Goal: Task Accomplishment & Management: Manage account settings

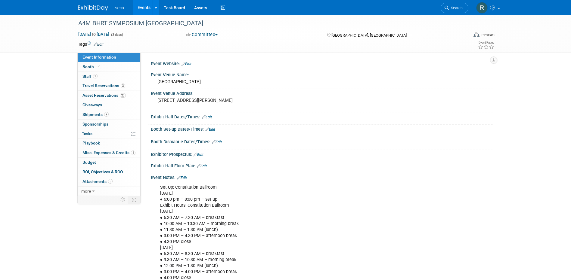
click at [142, 6] on link "Events" at bounding box center [144, 7] width 22 height 15
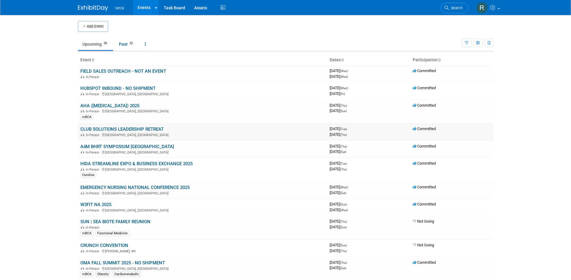
click at [155, 128] on link "CLUB SOLUTIONS LEADERSHIP RETREAT" at bounding box center [121, 129] width 83 height 5
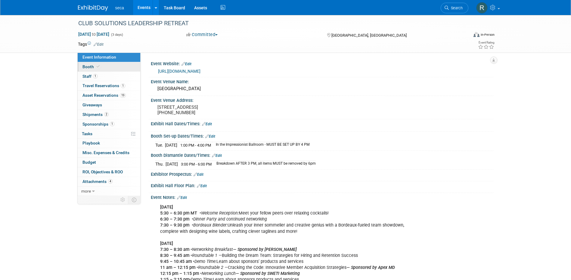
click at [90, 69] on span "Booth" at bounding box center [91, 66] width 18 height 5
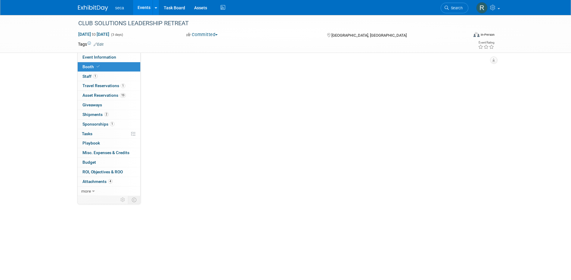
click at [90, 69] on span "Booth" at bounding box center [91, 66] width 18 height 5
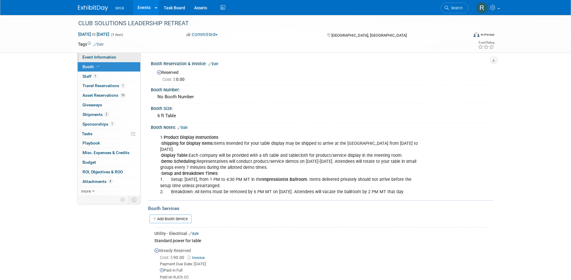
click at [94, 57] on span "Event Information" at bounding box center [99, 57] width 34 height 5
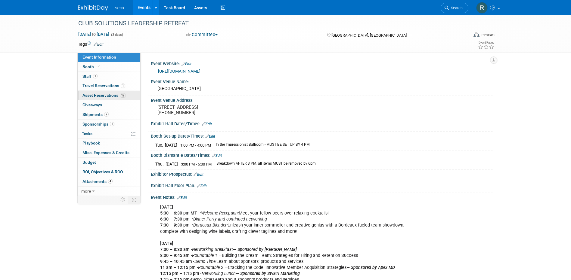
drag, startPoint x: 105, startPoint y: 94, endPoint x: 112, endPoint y: 94, distance: 6.6
click at [105, 94] on span "Asset Reservations 19" at bounding box center [103, 95] width 43 height 5
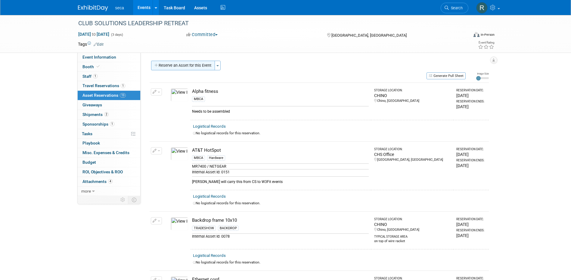
click at [194, 67] on button "Reserve an Asset for this Event" at bounding box center [183, 66] width 64 height 10
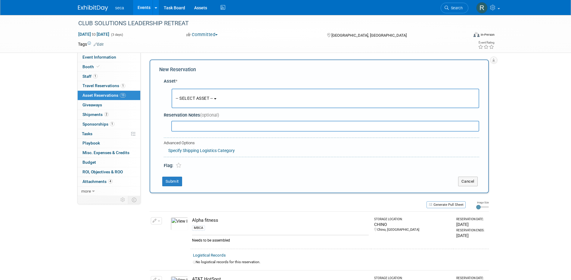
scroll to position [6, 0]
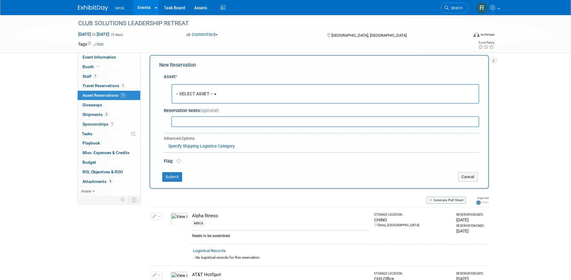
click at [202, 94] on span "-- SELECT ASSET --" at bounding box center [194, 93] width 37 height 5
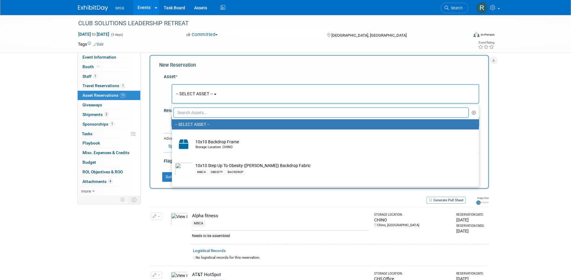
click at [205, 113] on input "text" at bounding box center [320, 113] width 295 height 10
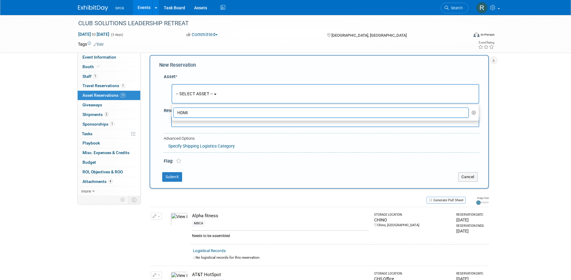
drag, startPoint x: 193, startPoint y: 111, endPoint x: 159, endPoint y: 113, distance: 34.9
click at [163, 113] on div "Asset * -- SELECT ASSET -- <table style='display: inline-block; border-style:no…" at bounding box center [319, 118] width 320 height 94
type input "HDMI"
click at [197, 93] on span "-- SELECT ASSET --" at bounding box center [194, 93] width 37 height 5
click at [473, 112] on icon "button" at bounding box center [473, 113] width 5 height 4
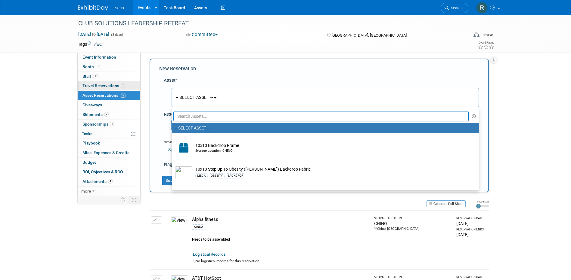
scroll to position [0, 0]
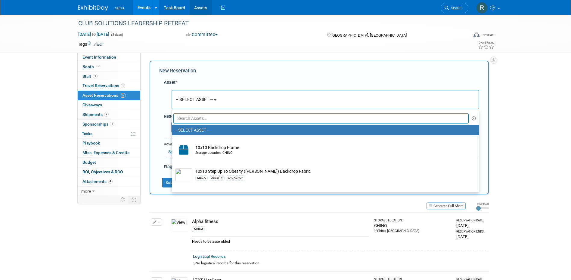
click at [191, 5] on link "Assets" at bounding box center [201, 7] width 22 height 15
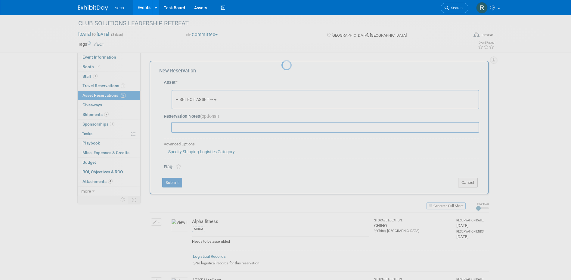
click at [281, 98] on div at bounding box center [285, 140] width 8 height 280
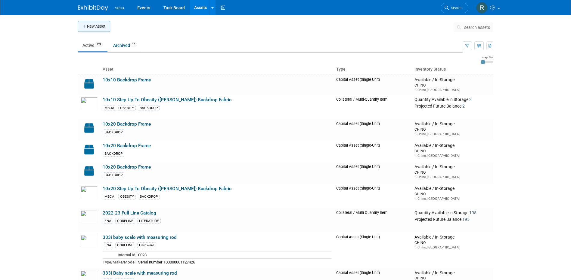
click at [93, 28] on button "New Asset" at bounding box center [94, 26] width 32 height 11
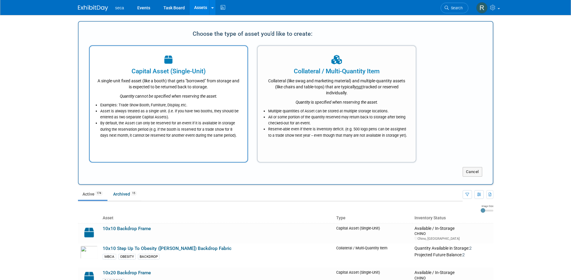
click at [159, 80] on div "A single-unit fixed asset (like a booth) that gets "borrowed" from storage and …" at bounding box center [168, 83] width 143 height 14
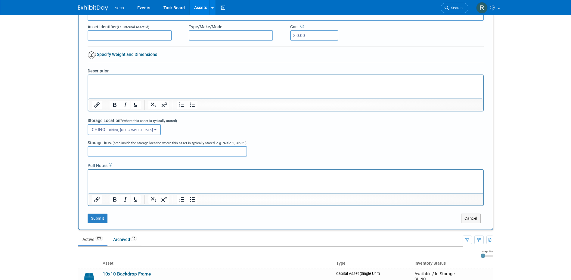
scroll to position [90, 0]
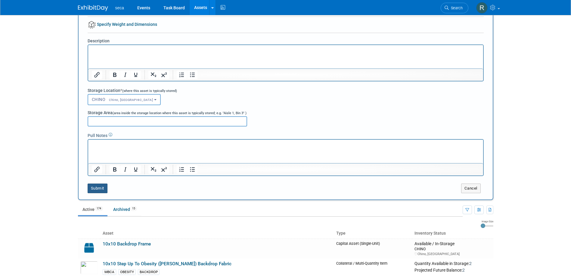
type input "HDMI"
click at [98, 186] on button "Submit" at bounding box center [98, 189] width 20 height 10
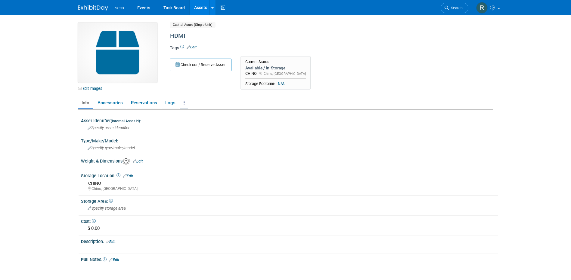
click at [182, 103] on link at bounding box center [184, 103] width 8 height 11
click at [202, 134] on link "Archive Asset" at bounding box center [206, 135] width 52 height 10
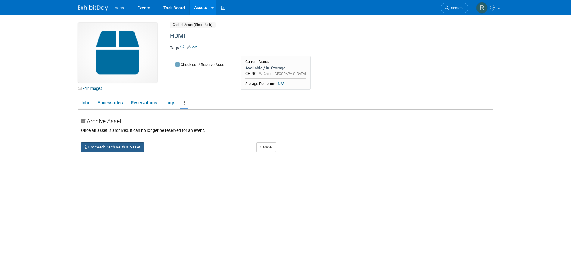
click at [125, 148] on button "Proceed: Archive this Asset" at bounding box center [112, 148] width 63 height 10
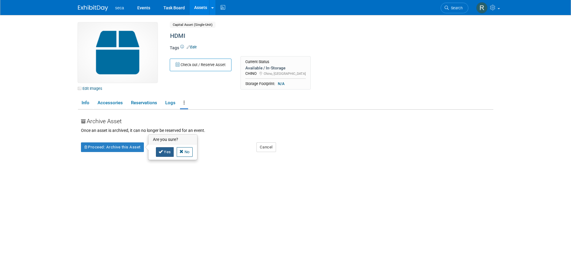
click at [159, 152] on icon at bounding box center [161, 152] width 4 height 4
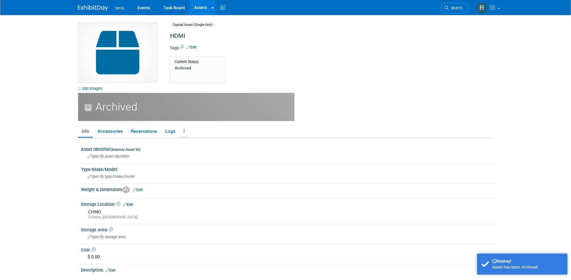
click at [185, 132] on link at bounding box center [184, 131] width 8 height 11
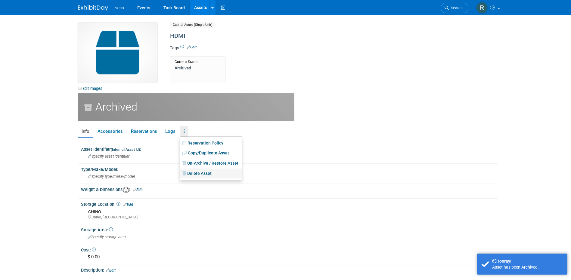
click at [197, 173] on link "Delete Asset" at bounding box center [211, 174] width 62 height 10
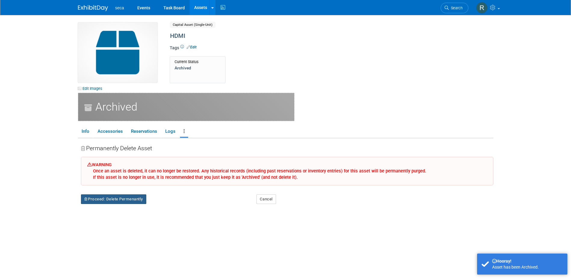
click at [107, 202] on button "Proceed: Delete Permenantly" at bounding box center [113, 200] width 65 height 10
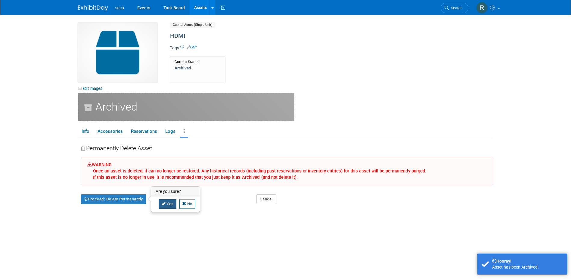
click at [163, 202] on icon at bounding box center [163, 204] width 4 height 4
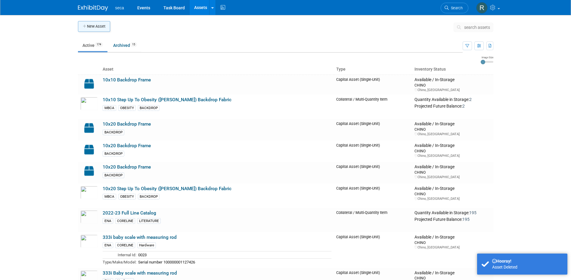
click at [95, 23] on button "New Asset" at bounding box center [94, 26] width 32 height 11
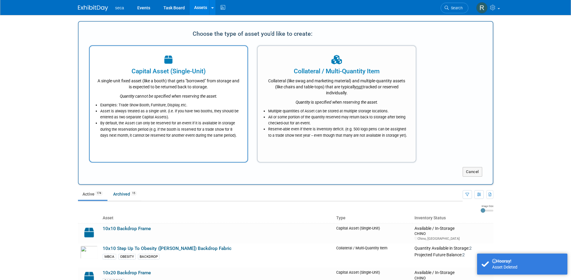
click at [158, 79] on div "A single-unit fixed asset (like a booth) that gets "borrowed" from storage and …" at bounding box center [168, 83] width 143 height 14
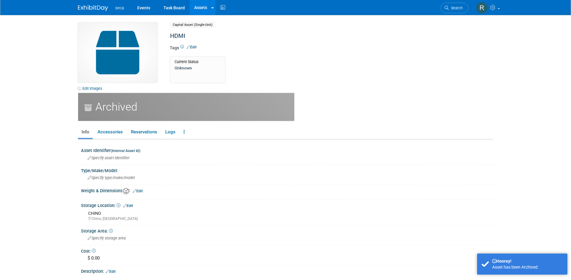
click at [202, 7] on link "Assets" at bounding box center [201, 7] width 22 height 15
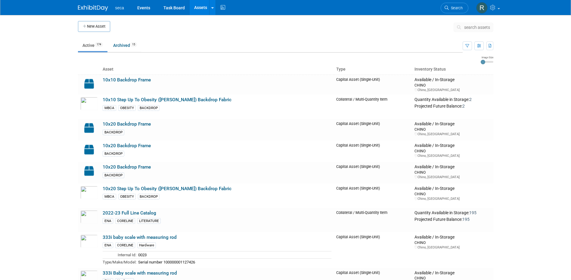
click at [96, 27] on button "New Asset" at bounding box center [94, 26] width 32 height 11
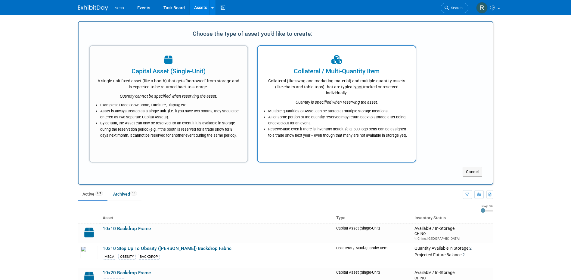
click at [349, 70] on div "Collateral / Multi-Quantity Item" at bounding box center [336, 71] width 143 height 9
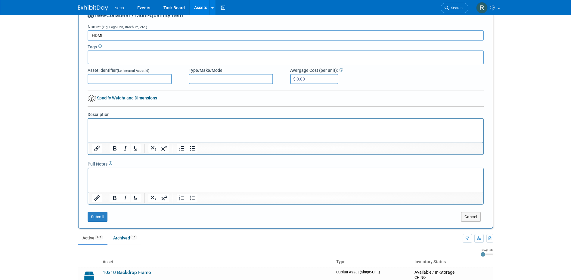
scroll to position [30, 0]
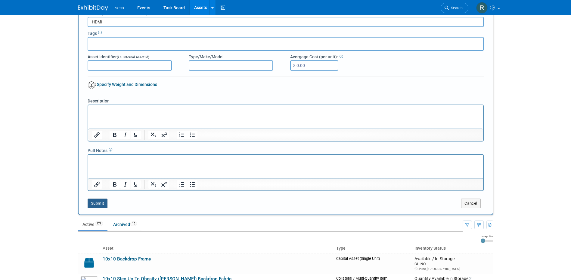
type input "HDMI"
click at [94, 204] on button "Submit" at bounding box center [98, 204] width 20 height 10
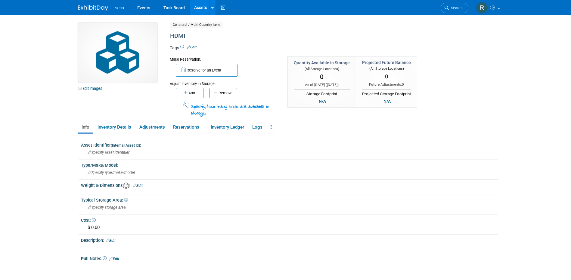
click at [199, 8] on link "Assets" at bounding box center [201, 7] width 22 height 15
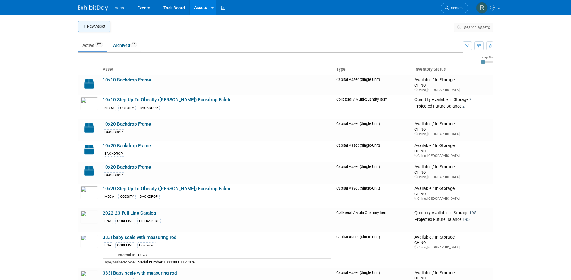
click at [83, 26] on icon "button" at bounding box center [85, 27] width 4 height 4
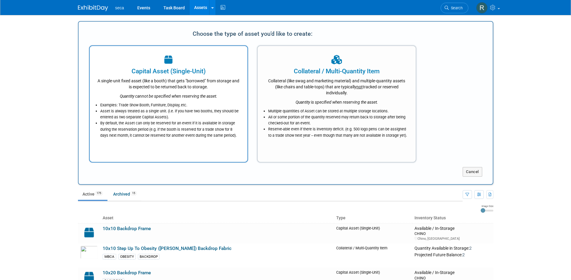
click at [206, 99] on div "Quantity cannot be specified when reserving the asset." at bounding box center [168, 94] width 143 height 9
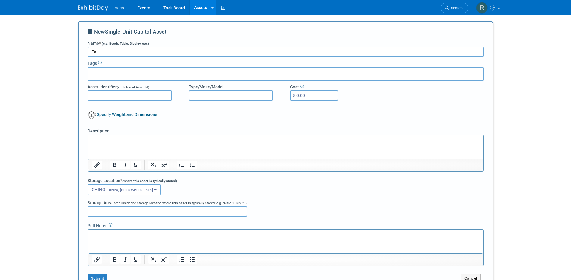
type input "T"
type input "Monitor"
click at [120, 141] on p "Rich Text Area. Press ALT-0 for help." at bounding box center [285, 141] width 388 height 6
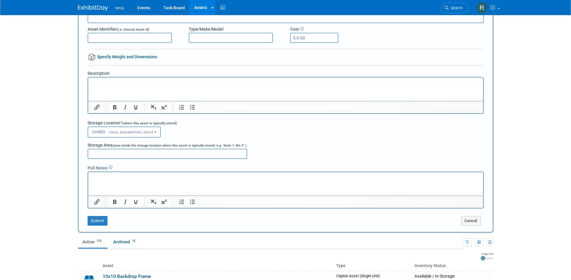
scroll to position [60, 0]
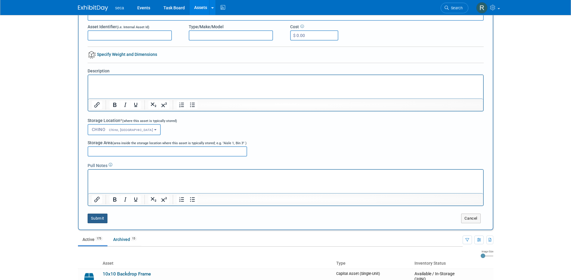
click at [91, 219] on button "Submit" at bounding box center [98, 219] width 20 height 10
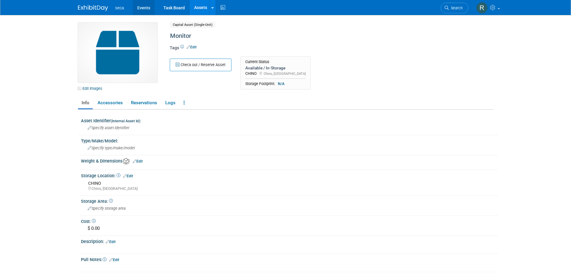
click at [149, 5] on link "Events" at bounding box center [144, 7] width 22 height 15
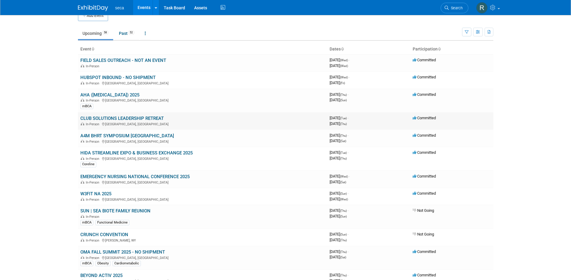
scroll to position [30, 0]
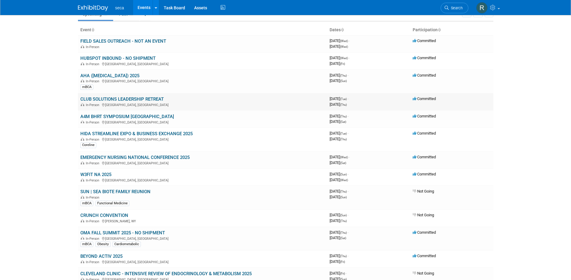
click at [119, 99] on link "CLUB SOLUTIONS LEADERSHIP RETREAT" at bounding box center [121, 99] width 83 height 5
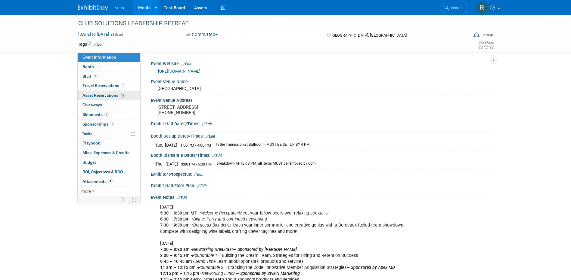
click at [111, 95] on span "Asset Reservations 19" at bounding box center [103, 95] width 43 height 5
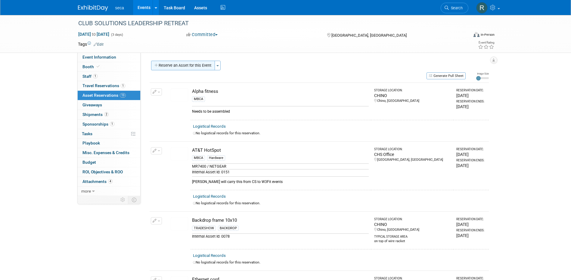
click at [185, 66] on button "Reserve an Asset for this Event" at bounding box center [183, 66] width 64 height 10
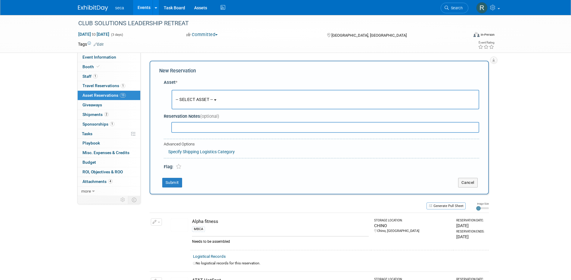
scroll to position [6, 0]
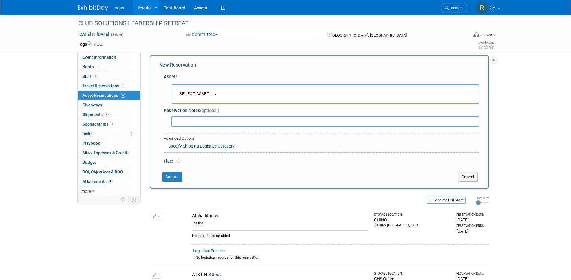
click at [187, 92] on span "-- SELECT ASSET --" at bounding box center [194, 93] width 37 height 5
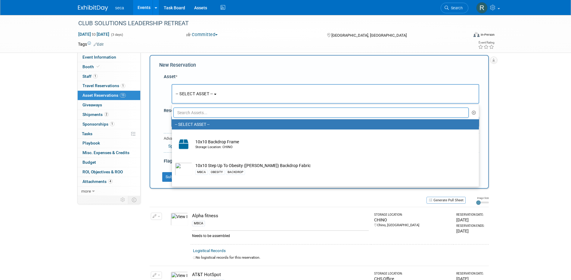
click at [191, 112] on input "text" at bounding box center [320, 113] width 295 height 10
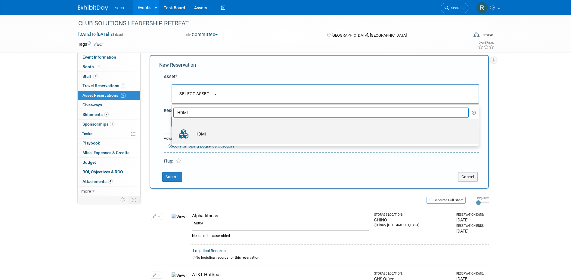
type input "HDMI"
click at [204, 131] on td "HDMI" at bounding box center [329, 134] width 274 height 13
click at [173, 127] on input "HDMI" at bounding box center [171, 125] width 4 height 4
select select "10729251"
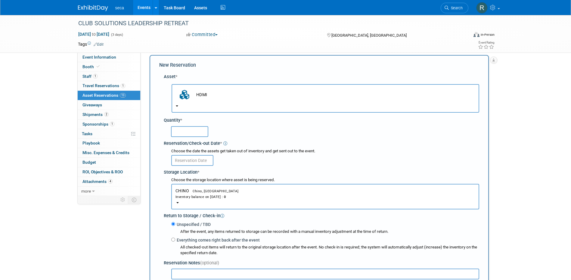
click at [187, 132] on input "text" at bounding box center [189, 131] width 37 height 11
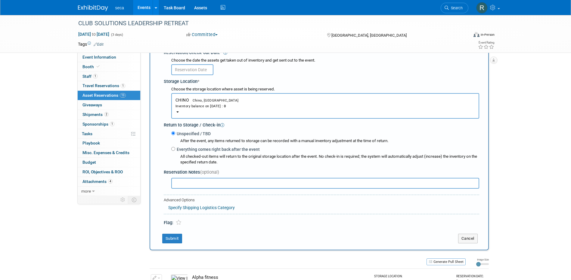
scroll to position [126, 0]
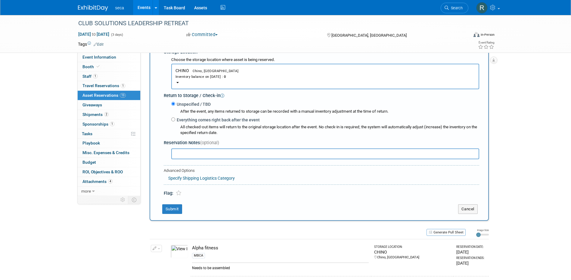
type input "1"
click at [173, 119] on input "Everything comes right back after the event" at bounding box center [173, 120] width 4 height 4
radio input "true"
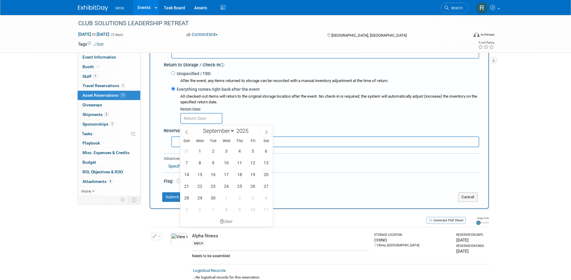
scroll to position [186, 0]
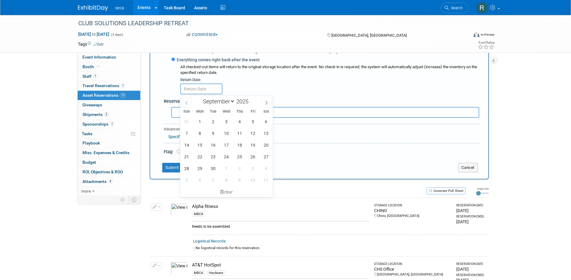
click at [187, 103] on icon at bounding box center [186, 103] width 4 height 4
select select "7"
click at [254, 168] on span "29" at bounding box center [253, 169] width 12 height 12
type input "Aug 29, 2025"
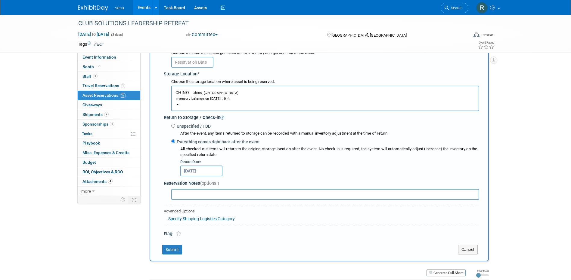
scroll to position [96, 0]
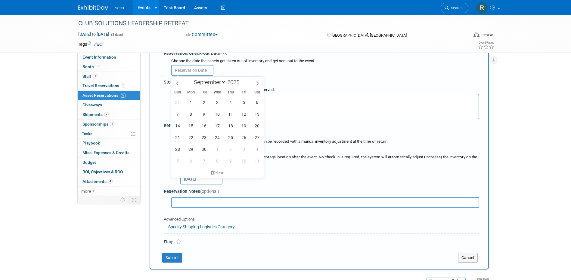
click at [200, 70] on input "text" at bounding box center [192, 70] width 42 height 11
click at [176, 85] on icon at bounding box center [177, 84] width 4 height 4
select select "7"
click at [242, 147] on span "29" at bounding box center [244, 150] width 12 height 12
type input "Aug 29, 2025"
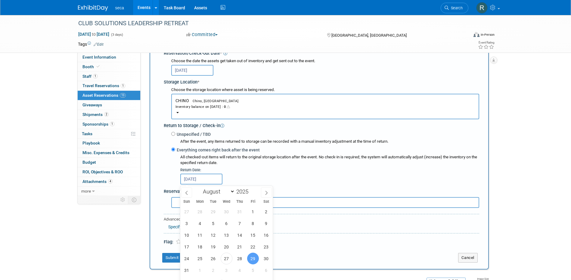
click at [200, 180] on input "Aug 29, 2025" at bounding box center [201, 179] width 42 height 11
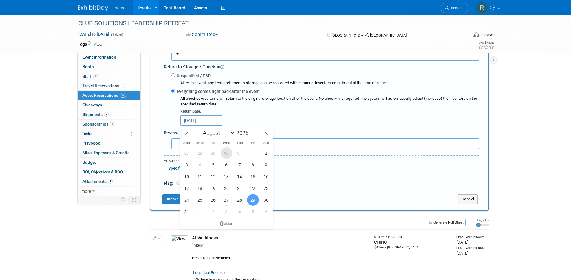
scroll to position [156, 0]
click at [266, 133] on icon at bounding box center [266, 133] width 4 height 4
select select "8"
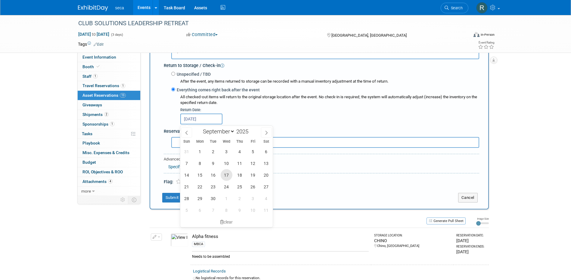
click at [227, 175] on span "17" at bounding box center [227, 175] width 12 height 12
type input "[DATE]"
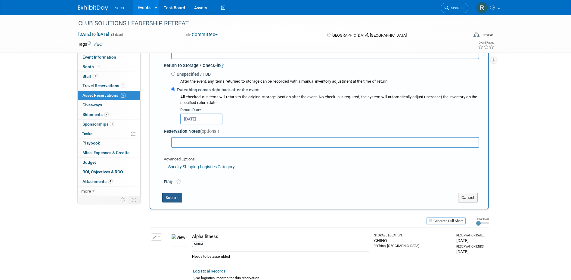
click at [171, 199] on button "Submit" at bounding box center [172, 198] width 20 height 10
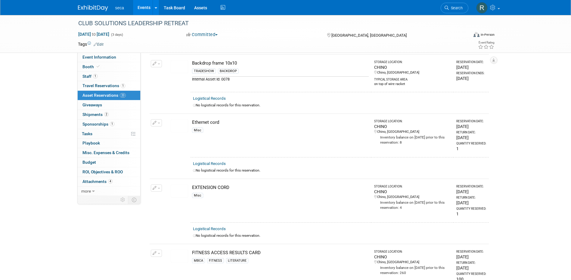
scroll to position [0, 0]
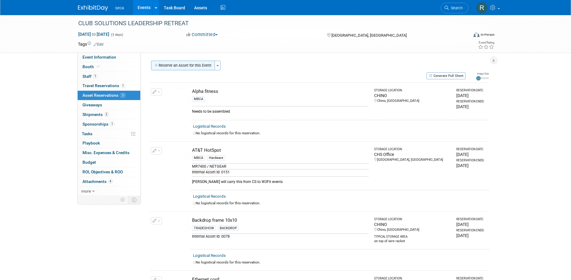
click at [182, 65] on button "Reserve an Asset for this Event" at bounding box center [183, 66] width 64 height 10
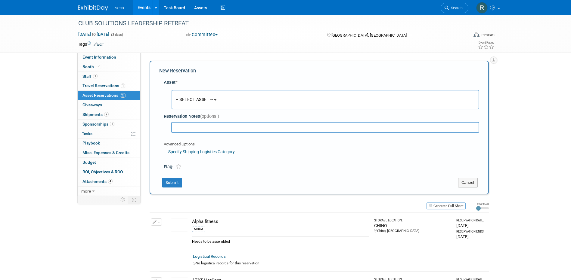
scroll to position [6, 0]
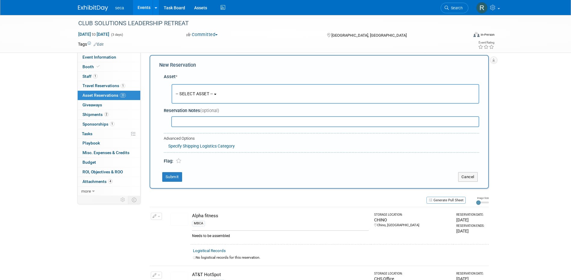
click at [203, 95] on span "-- SELECT ASSET --" at bounding box center [194, 93] width 37 height 5
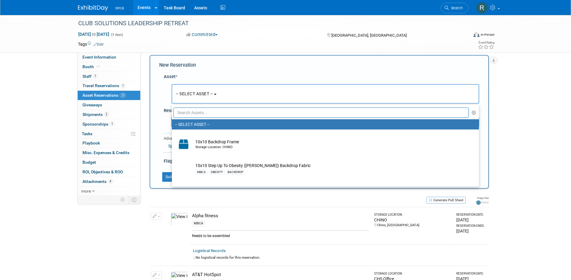
click at [203, 113] on input "text" at bounding box center [320, 113] width 295 height 10
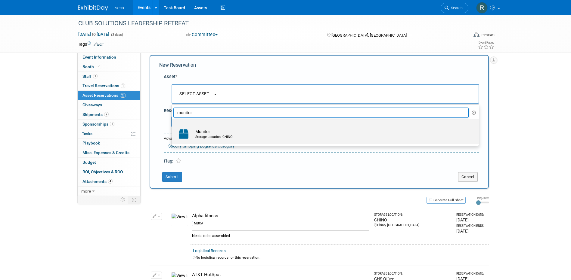
type input "monitor"
click at [197, 131] on td "Monitor Storage Location: CHINO" at bounding box center [329, 134] width 274 height 13
click at [173, 127] on input "Monitor Storage Location: CHINO" at bounding box center [171, 125] width 4 height 4
select select "10729252"
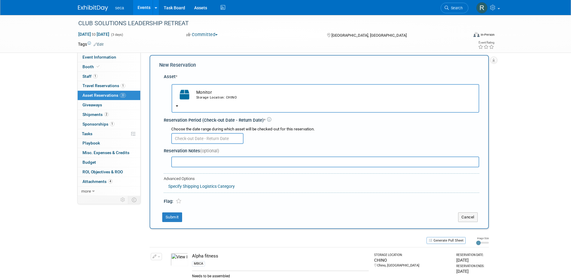
click at [201, 135] on input "text" at bounding box center [207, 138] width 72 height 11
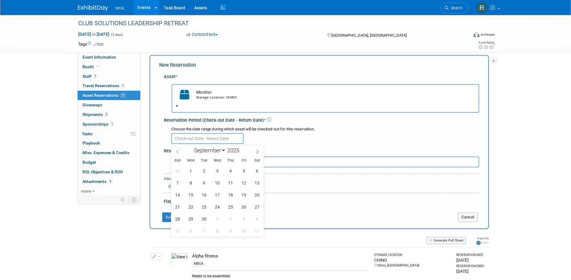
click at [176, 152] on icon at bounding box center [177, 152] width 4 height 4
select select "7"
click at [246, 218] on span "29" at bounding box center [244, 219] width 12 height 12
type input "Aug 29, 2025"
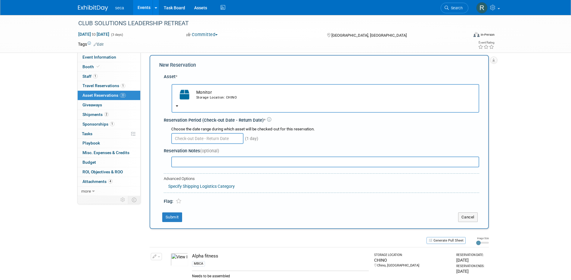
click at [156, 204] on div "New Reservation Asset * -- SELECT ASSET -- <table style='display: inline-block;…" at bounding box center [319, 142] width 339 height 174
click at [205, 139] on input "text" at bounding box center [207, 138] width 72 height 11
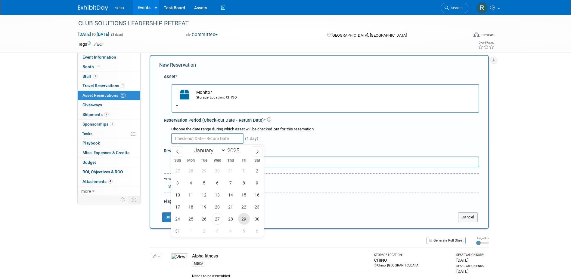
click at [244, 216] on span "29" at bounding box center [244, 219] width 12 height 12
type input "Aug 29, 2025"
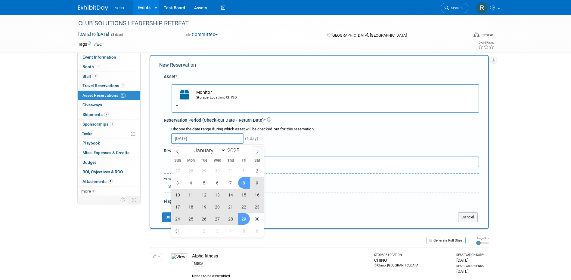
click at [258, 150] on icon at bounding box center [257, 152] width 4 height 4
select select "8"
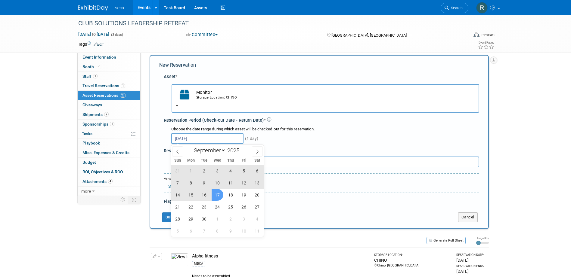
click at [215, 195] on span "17" at bounding box center [218, 195] width 12 height 12
type input "Aug 29, 2025 to Sep 17, 2025"
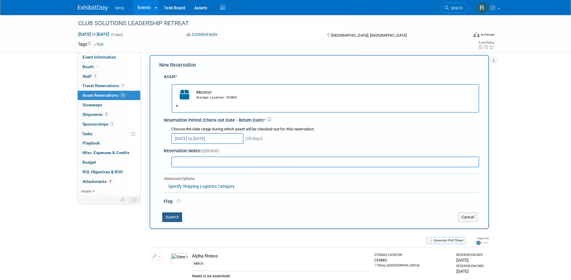
click at [172, 218] on button "Submit" at bounding box center [172, 218] width 20 height 10
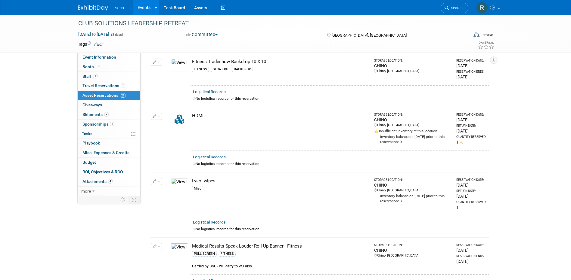
scroll to position [827, 0]
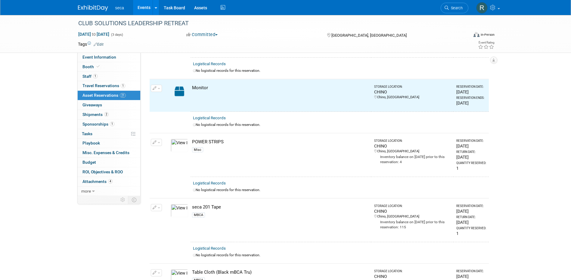
click at [153, 87] on icon "button" at bounding box center [155, 89] width 4 height 4
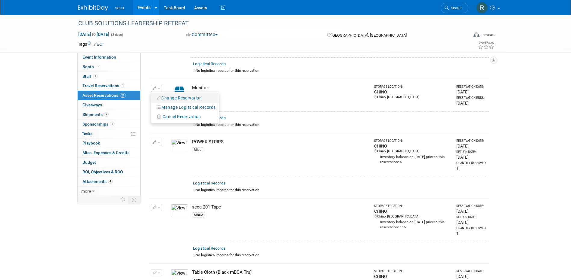
click at [175, 95] on button "Change Reservation" at bounding box center [179, 98] width 51 height 8
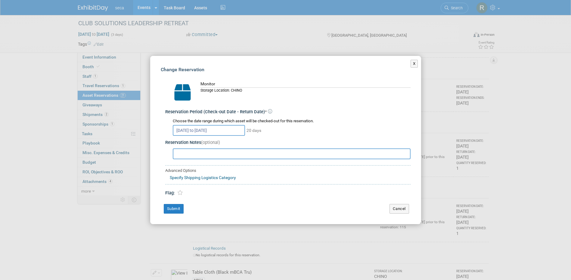
click at [214, 154] on input "text" at bounding box center [292, 154] width 238 height 11
type input "needs to have a stand to stand on a table to hook up a laptop to + HDMI"
click at [169, 210] on button "Submit" at bounding box center [174, 209] width 20 height 10
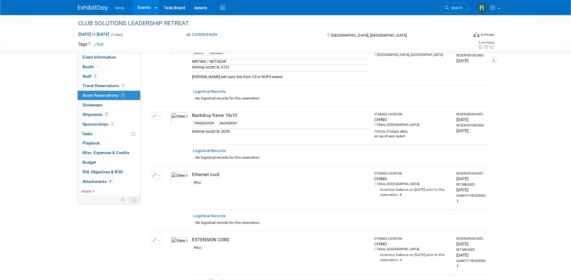
scroll to position [0, 0]
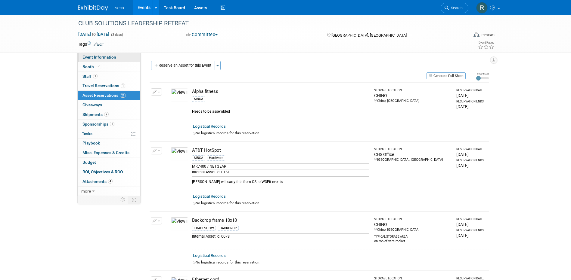
click at [98, 55] on span "Event Information" at bounding box center [99, 57] width 34 height 5
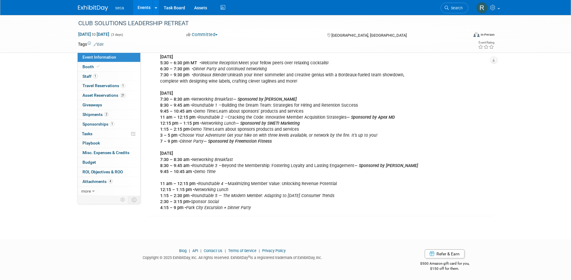
scroll to position [120, 0]
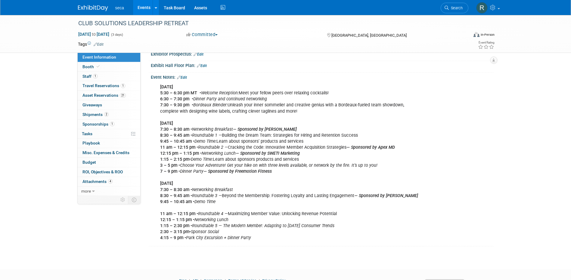
click at [161, 132] on b "7:30 – 8:30 am •" at bounding box center [176, 129] width 32 height 5
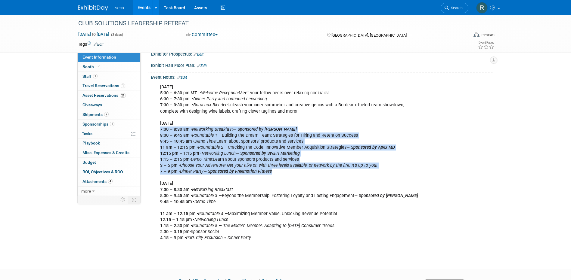
drag, startPoint x: 160, startPoint y: 134, endPoint x: 278, endPoint y: 175, distance: 124.5
click at [278, 175] on div "Tuesday 9/9 5:30 – 6:30 pm MT • Welcome Reception: Meet your fellow peers over …" at bounding box center [291, 162] width 271 height 163
copy div "7:30 – 8:30 am • Networking Breakfast — Sponsored by UpSwell 8:30 – 9:45 am • R…"
click at [289, 176] on div "Tuesday 9/9 5:30 – 6:30 pm MT • Welcome Reception: Meet your fellow peers over …" at bounding box center [291, 162] width 271 height 163
click at [185, 80] on link "Edit" at bounding box center [182, 78] width 10 height 4
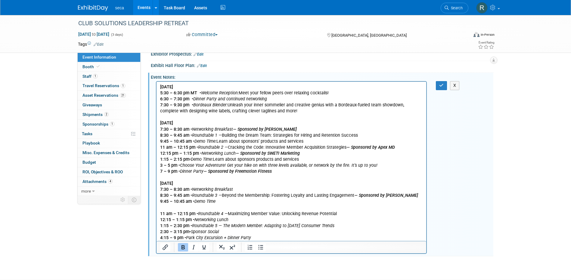
scroll to position [0, 0]
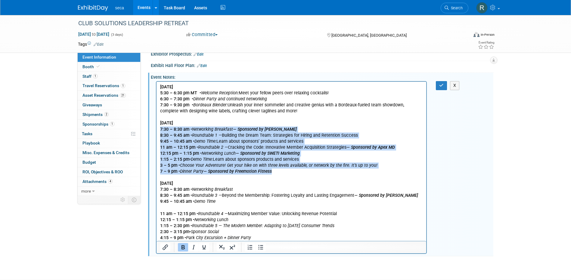
drag, startPoint x: 159, startPoint y: 129, endPoint x: 274, endPoint y: 175, distance: 123.6
click at [274, 175] on body "Tuesday 9/9 5:30 – 6:30 pm MT • Welcome Reception: Meet your fellow peers over …" at bounding box center [291, 162] width 264 height 157
copy p "7:30 – 8:30 am • Networking Breakfast — Sponsored by UpSwell 8:30 – 9:45 am • R…"
click at [231, 208] on p "Tuesday 9/9 5:30 – 6:30 pm MT • Welcome Reception: Meet your fellow peers over …" at bounding box center [291, 162] width 263 height 157
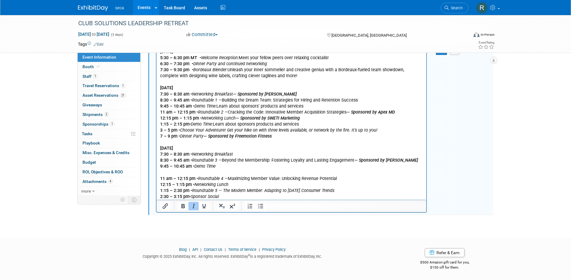
scroll to position [161, 0]
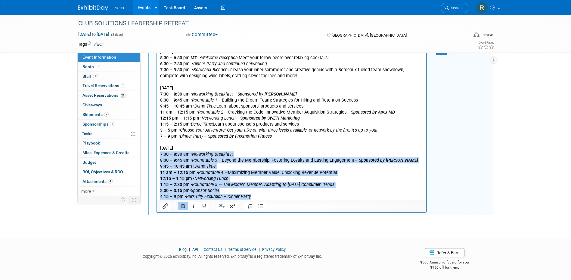
drag, startPoint x: 252, startPoint y: 198, endPoint x: 307, endPoint y: 203, distance: 55.3
click at [156, 156] on html "Tuesday 9/9 5:30 – 6:30 pm MT • Welcome Reception: Meet your fellow peers over …" at bounding box center [291, 123] width 270 height 153
copy p "7:30 – 8:30 am • Networking Breakfast 8:30 – 9:45 am • Roundtable 3 — Beyond th…"
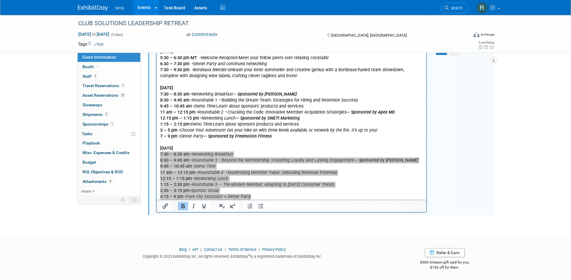
click at [164, 246] on div at bounding box center [285, 244] width 571 height 8
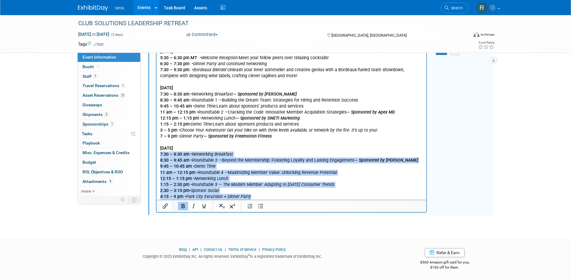
click at [335, 186] on p "Tuesday 9/9 5:30 – 6:30 pm MT • Welcome Reception: Meet your fellow peers over …" at bounding box center [291, 124] width 263 height 151
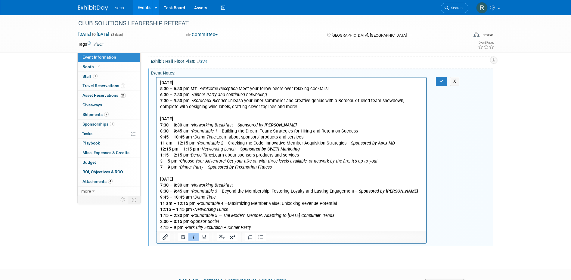
scroll to position [100, 0]
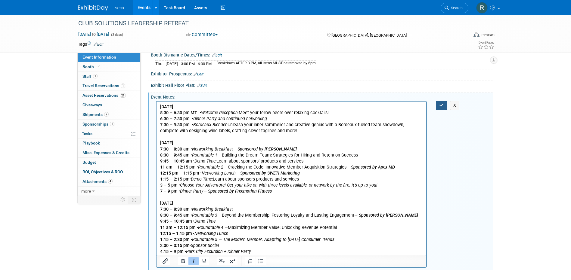
click at [439, 110] on button "button" at bounding box center [441, 105] width 11 height 9
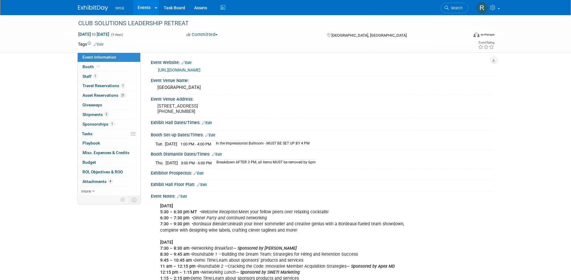
scroll to position [0, 0]
click at [214, 139] on link "Edit" at bounding box center [210, 136] width 10 height 4
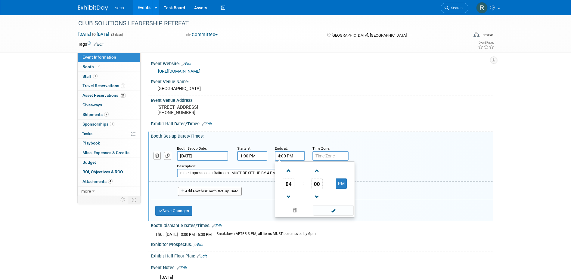
click at [279, 161] on input "4:00 PM" at bounding box center [290, 156] width 30 height 10
click at [434, 207] on div "Booth Set-up Date: Sep 9, 2025 Starts at: 1:00 PM Ends at: 4:00 PM Time Zone: A…" at bounding box center [322, 179] width 342 height 81
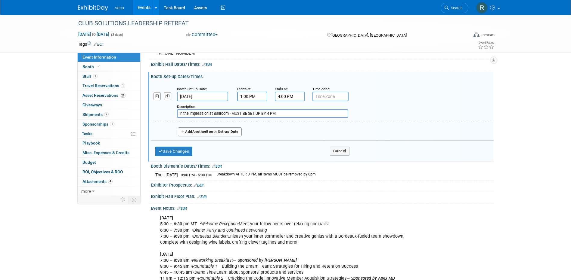
scroll to position [60, 0]
click at [183, 156] on button "Save Changes" at bounding box center [173, 151] width 37 height 10
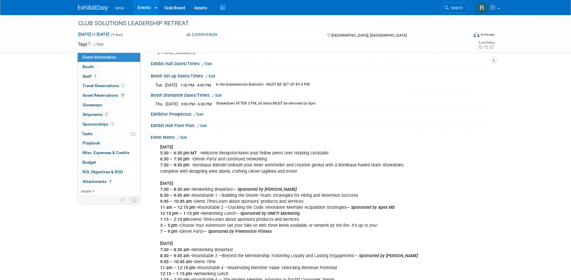
click at [142, 8] on link "Events" at bounding box center [144, 7] width 22 height 15
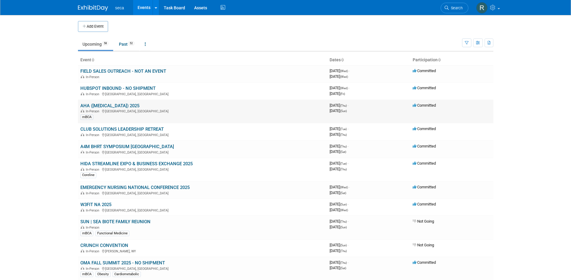
click at [119, 105] on link "AHA ([MEDICAL_DATA]) 2025" at bounding box center [109, 105] width 59 height 5
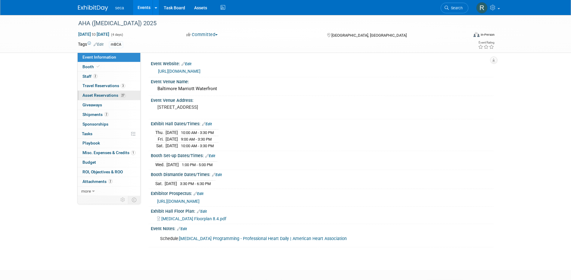
click at [99, 96] on span "Asset Reservations 27" at bounding box center [103, 95] width 43 height 5
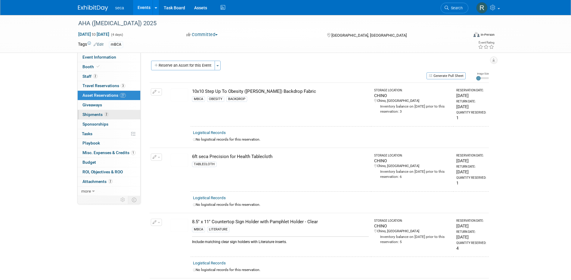
click at [97, 113] on span "Shipments 2" at bounding box center [95, 114] width 26 height 5
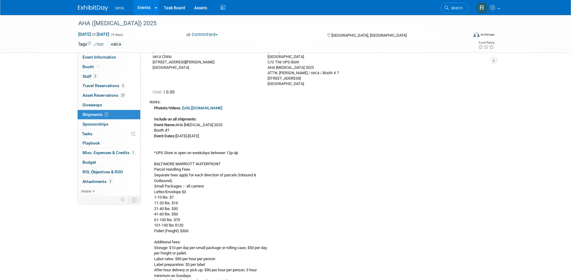
scroll to position [60, 0]
click at [214, 108] on link "https://photos.app.goo.gl/b8pL8kNNcrhYigRv7" at bounding box center [202, 107] width 40 height 5
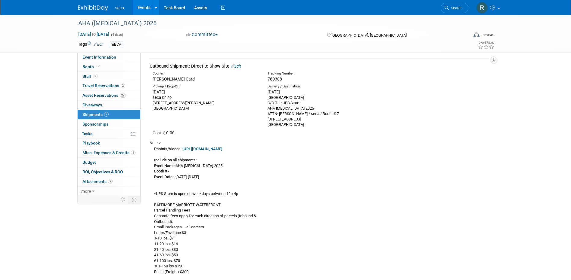
scroll to position [0, 0]
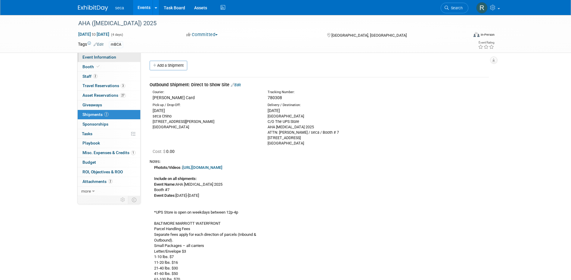
click at [113, 58] on span "Event Information" at bounding box center [99, 57] width 34 height 5
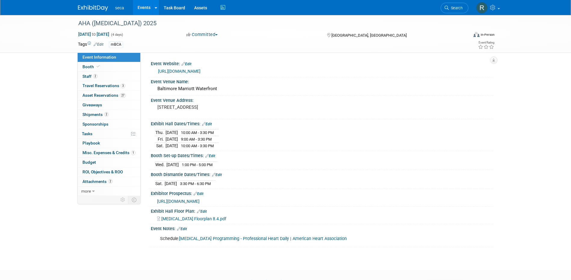
click at [143, 5] on link "Events" at bounding box center [144, 7] width 22 height 15
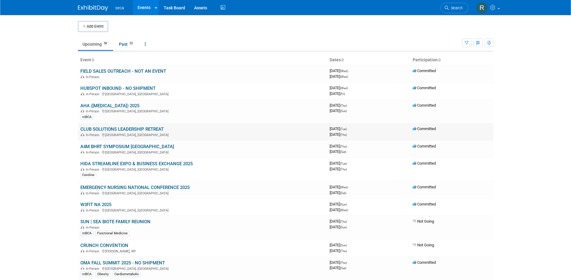
click at [109, 127] on link "CLUB SOLUTIONS LEADERSHIP RETREAT" at bounding box center [121, 129] width 83 height 5
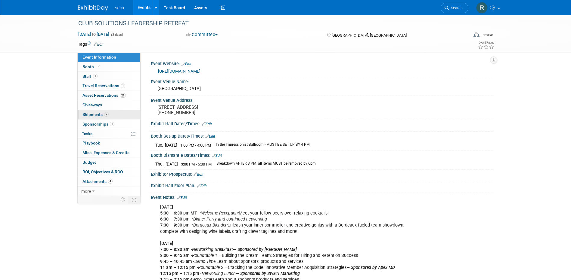
click at [97, 116] on span "Shipments 2" at bounding box center [95, 114] width 26 height 5
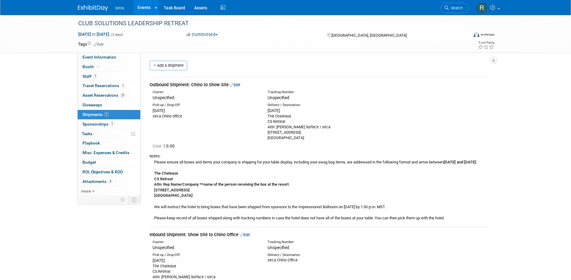
click at [303, 111] on div "Fri. Sep 5, 2025" at bounding box center [320, 111] width 106 height 6
click at [301, 137] on div "The Chateaux CS Retreat Attn: Bob Surface / seca 7815 Royal Street Park City, U…" at bounding box center [320, 127] width 106 height 27
drag, startPoint x: 300, startPoint y: 137, endPoint x: 267, endPoint y: 119, distance: 38.3
click at [267, 119] on div "Delivery / Destination: Fri. Sep 5, 2025 The Chateaux CS Retreat Attn: Bob Surf…" at bounding box center [320, 122] width 115 height 38
copy div "The Chateaux CS Retreat Attn: Bob Surface / seca 7815 Royal Street Park City, U…"
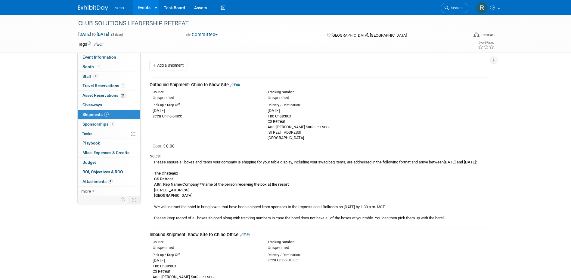
click at [315, 152] on div "Notes: Please ensure all boxes and items your company is shipping for your tabl…" at bounding box center [319, 187] width 339 height 73
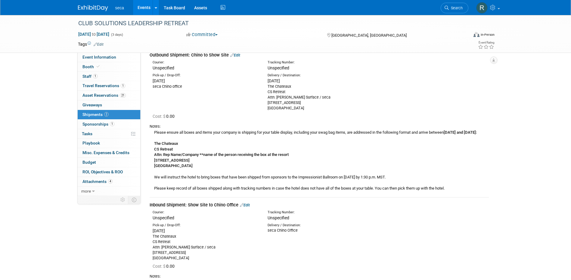
scroll to position [30, 0]
click at [141, 7] on link "Events" at bounding box center [144, 7] width 22 height 15
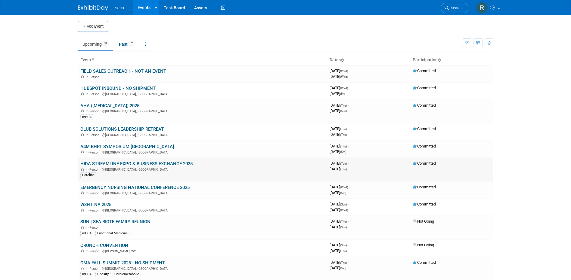
click at [163, 161] on link "HIDA STREAMLINE EXPO & BUSINESS EXCHANGE 2025" at bounding box center [136, 163] width 112 height 5
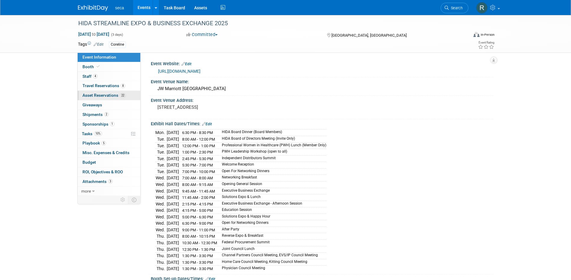
click at [94, 96] on span "Asset Reservations 22" at bounding box center [103, 95] width 43 height 5
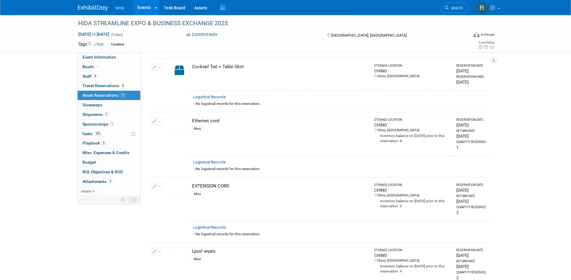
scroll to position [572, 0]
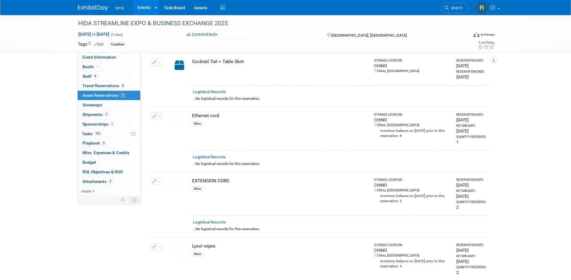
click at [155, 115] on icon "button" at bounding box center [155, 117] width 4 height 4
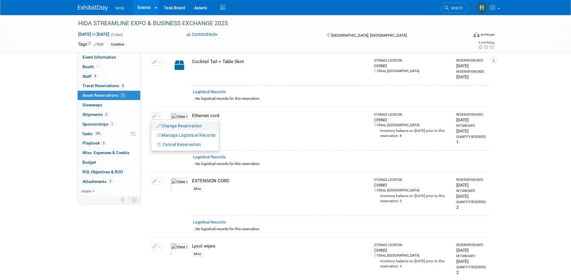
click at [170, 125] on button "Change Reservation" at bounding box center [179, 126] width 51 height 8
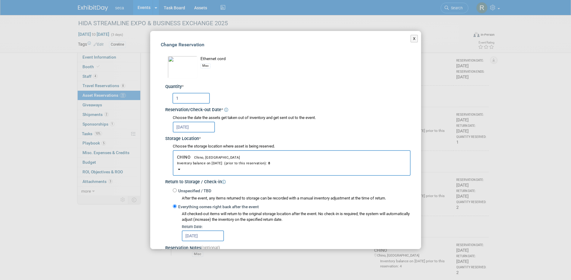
click at [183, 99] on input "1" at bounding box center [190, 98] width 37 height 11
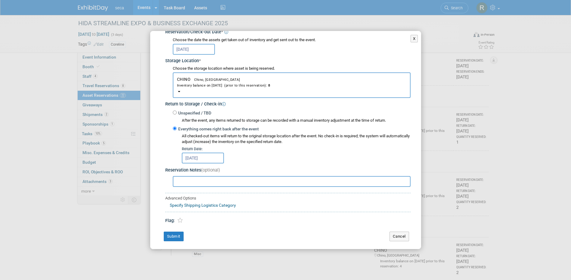
scroll to position [80, 0]
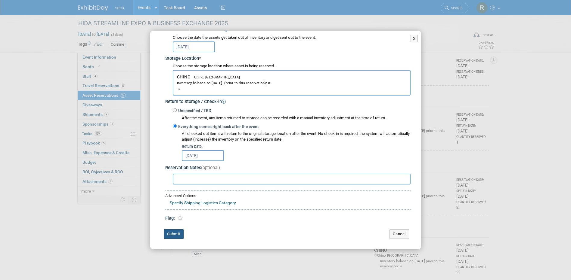
type input "2"
click at [174, 233] on button "Submit" at bounding box center [174, 235] width 20 height 10
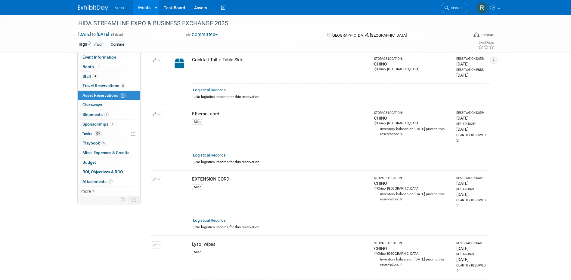
scroll to position [572, 0]
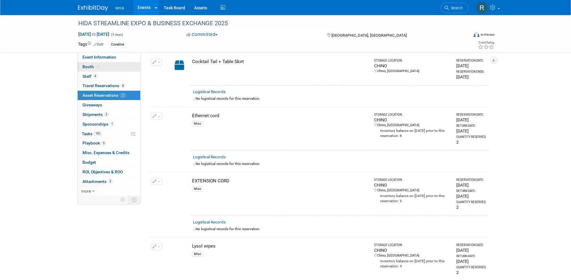
drag, startPoint x: 106, startPoint y: 57, endPoint x: 139, endPoint y: 63, distance: 34.2
click at [106, 57] on span "Event Information" at bounding box center [99, 57] width 34 height 5
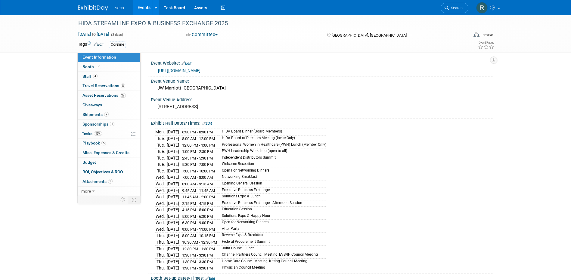
scroll to position [0, 0]
click at [93, 68] on span "Booth" at bounding box center [91, 66] width 18 height 5
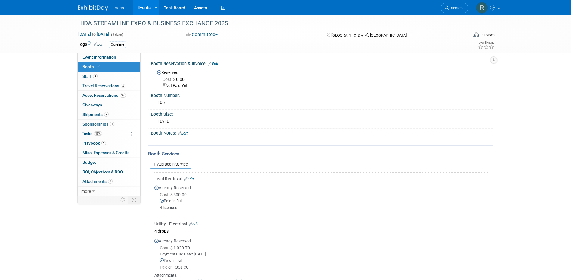
scroll to position [30, 0]
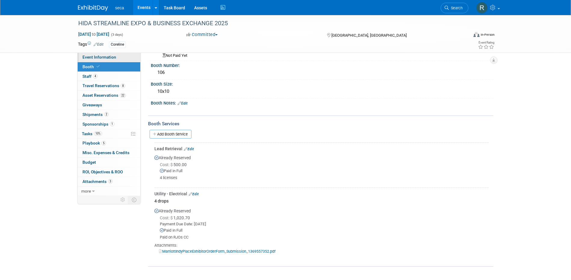
click at [103, 54] on link "Event Information" at bounding box center [109, 57] width 63 height 9
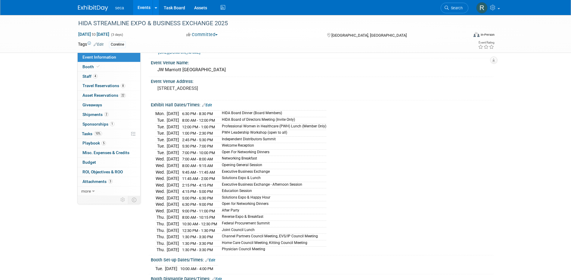
scroll to position [0, 0]
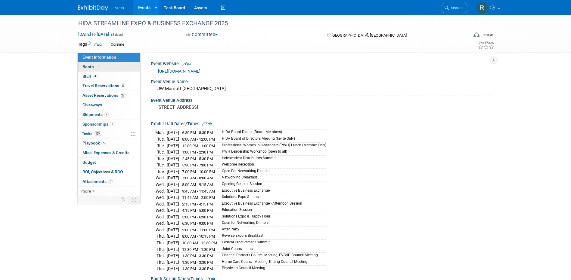
click at [91, 65] on span "Booth" at bounding box center [91, 66] width 18 height 5
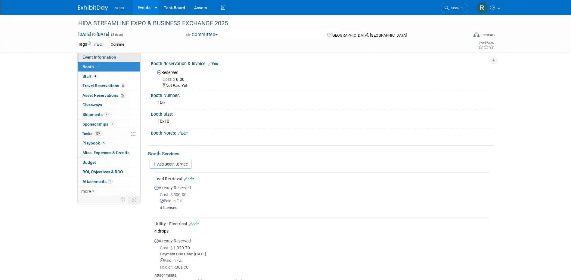
click at [102, 57] on span "Event Information" at bounding box center [99, 57] width 34 height 5
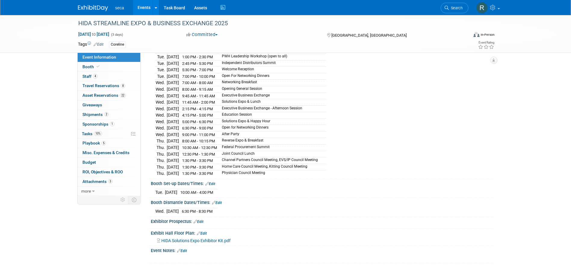
scroll to position [139, 0]
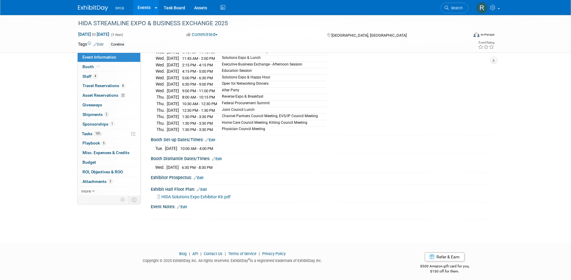
click at [198, 195] on span "HIDA Solutions Expo Exhibitor Kit.pdf" at bounding box center [195, 197] width 69 height 5
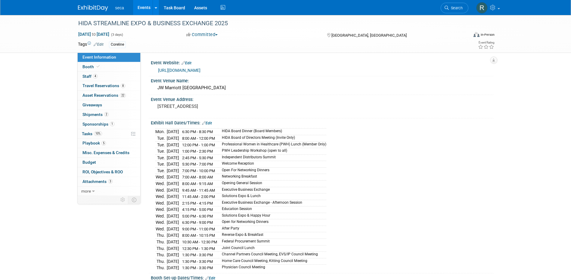
scroll to position [0, 0]
click at [200, 72] on link "[URL][DOMAIN_NAME]" at bounding box center [179, 71] width 42 height 5
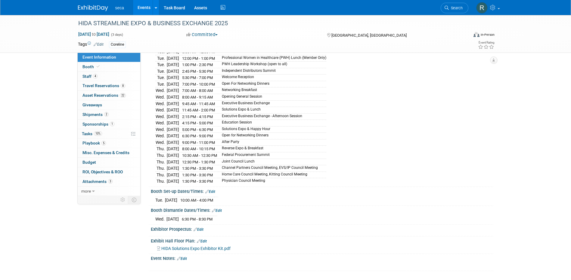
scroll to position [90, 0]
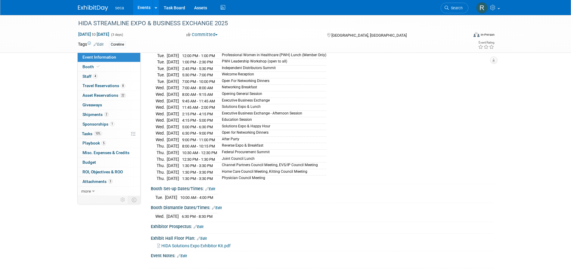
click at [203, 244] on span "HIDA Solutions Expo Exhibitor Kit.pdf" at bounding box center [195, 246] width 69 height 5
click at [93, 113] on span "Shipments 2" at bounding box center [95, 114] width 26 height 5
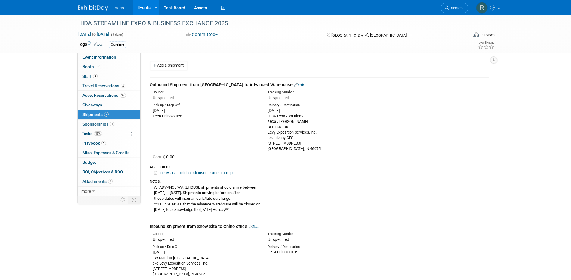
click at [294, 86] on link "Edit" at bounding box center [299, 85] width 10 height 5
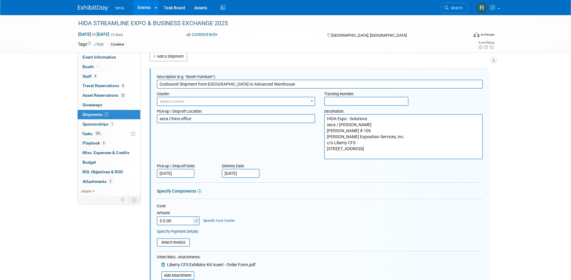
click at [367, 125] on textarea "HIDA Expo - Solutions seca / Rachel Jordan Booth # 106 Levy Exposition Services…" at bounding box center [403, 136] width 159 height 45
type textarea "HIDA Expo - Solutions seca / Lyndsey Nunez Booth # 106 Levy Exposition Services…"
click at [292, 141] on div "Pick-up / Drop-off Location: seca Chino office Destination: HIDA Expo - Solutio…" at bounding box center [319, 132] width 335 height 53
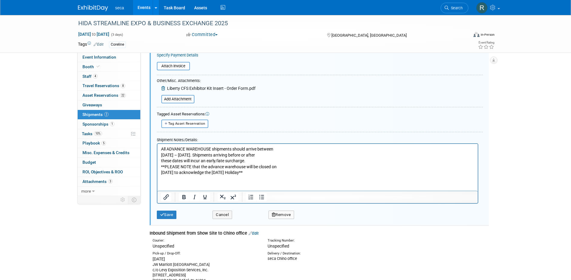
scroll to position [190, 0]
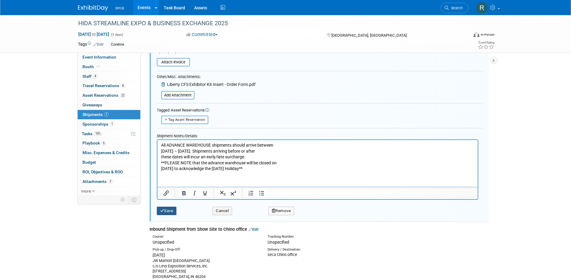
click at [163, 210] on icon "submit" at bounding box center [162, 211] width 4 height 4
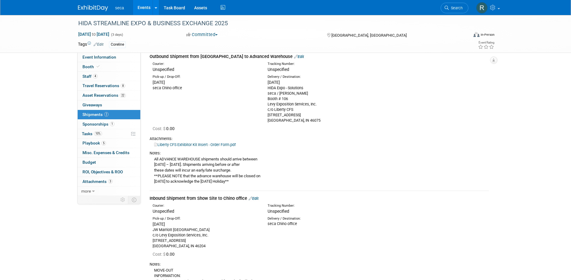
scroll to position [0, 0]
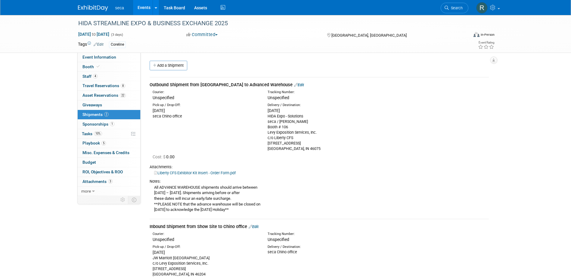
click at [184, 173] on link "Liberty CFS Exhibitor Kit Insert - Order Form.pdf" at bounding box center [195, 173] width 82 height 5
click at [294, 84] on link "Edit" at bounding box center [299, 85] width 10 height 5
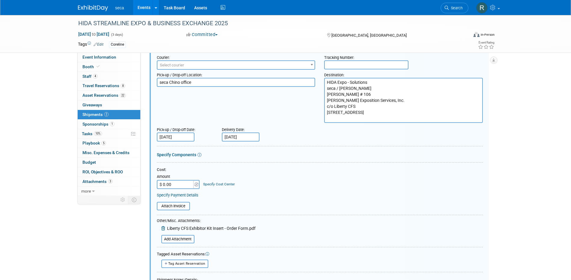
scroll to position [129, 0]
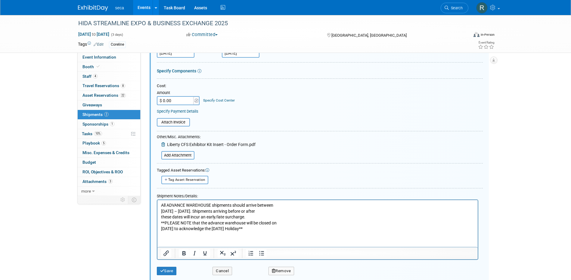
click at [162, 143] on icon at bounding box center [163, 145] width 5 height 4
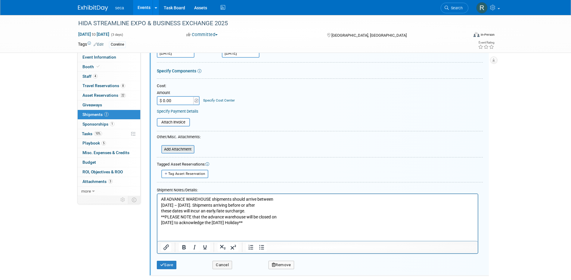
click at [172, 148] on input "file" at bounding box center [158, 149] width 72 height 7
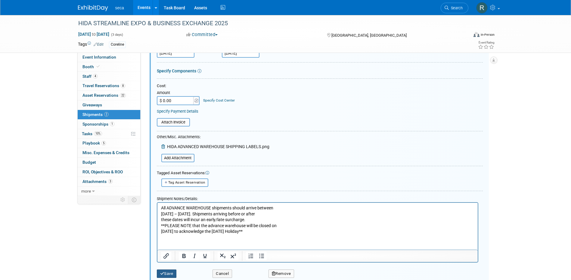
click at [165, 273] on button "Save" at bounding box center [167, 274] width 20 height 8
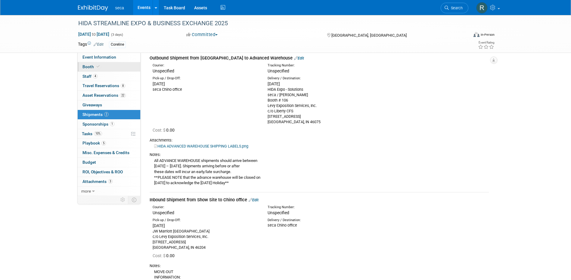
scroll to position [30, 0]
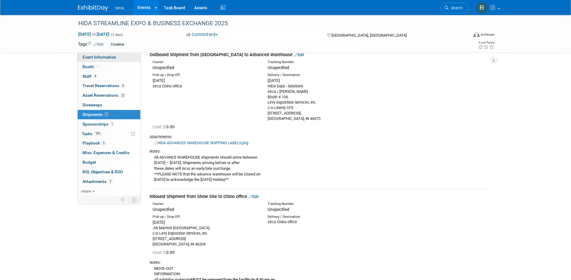
drag, startPoint x: 96, startPoint y: 57, endPoint x: 108, endPoint y: 61, distance: 12.9
click at [96, 57] on span "Event Information" at bounding box center [99, 57] width 34 height 5
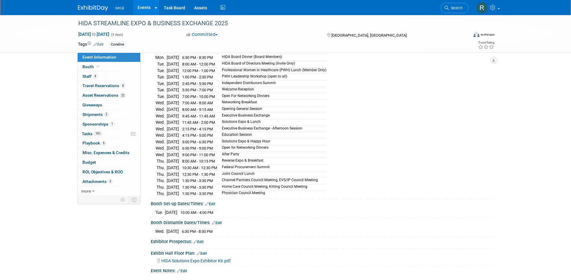
scroll to position [139, 0]
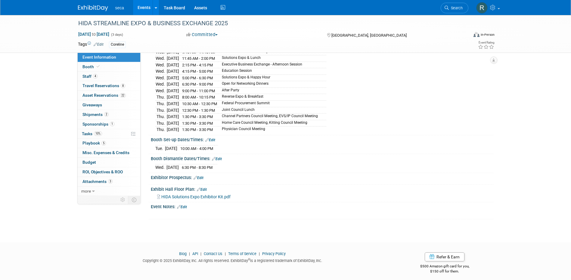
click at [204, 188] on link "Edit" at bounding box center [202, 190] width 10 height 4
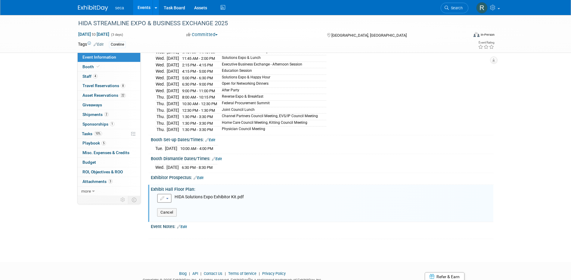
click at [176, 195] on span "HIDA Solutions Expo Exhibitor Kit.pdf" at bounding box center [209, 197] width 69 height 5
click at [168, 195] on button "button" at bounding box center [164, 198] width 14 height 9
click at [197, 206] on link "Replace with a new file" at bounding box center [190, 209] width 66 height 8
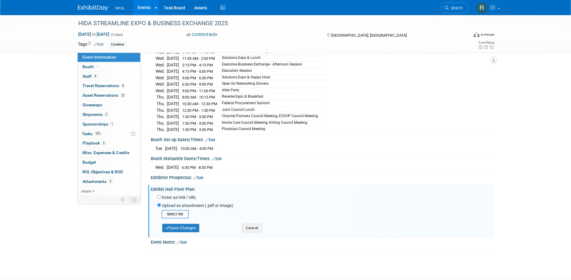
click at [141, 7] on link "Events" at bounding box center [144, 7] width 22 height 15
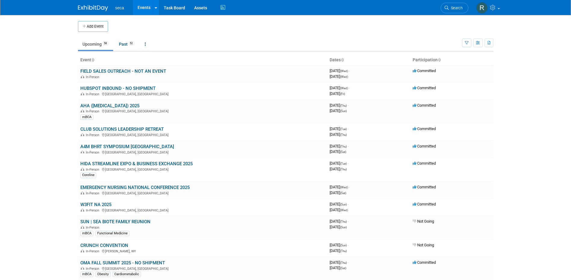
drag, startPoint x: 123, startPoint y: 162, endPoint x: 137, endPoint y: 159, distance: 14.2
click at [123, 162] on link "HIDA STREAMLINE EXPO & BUSINESS EXCHANGE 2025" at bounding box center [136, 163] width 112 height 5
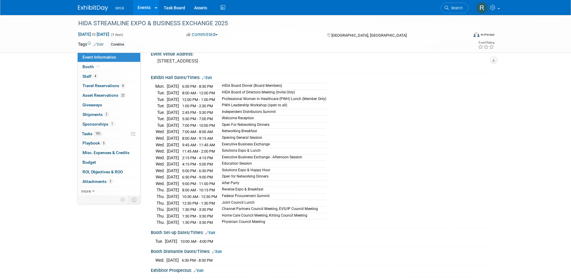
scroll to position [139, 0]
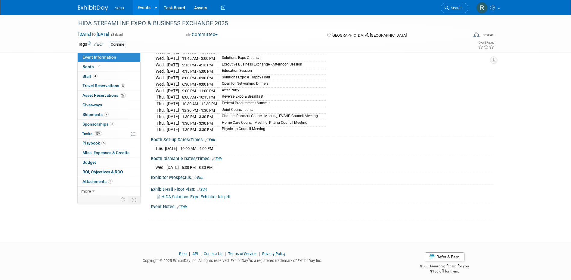
click at [203, 188] on link "Edit" at bounding box center [202, 190] width 10 height 4
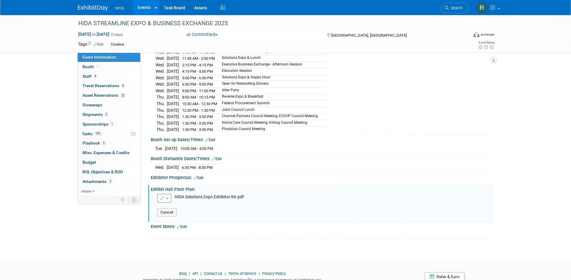
click at [193, 195] on span "HIDA Solutions Expo Exhibitor Kit.pdf" at bounding box center [209, 197] width 69 height 5
click at [187, 195] on span "HIDA Solutions Expo Exhibitor Kit.pdf" at bounding box center [209, 197] width 69 height 5
click at [184, 195] on span "HIDA Solutions Expo Exhibitor Kit.pdf" at bounding box center [209, 197] width 69 height 5
click at [168, 195] on button "button" at bounding box center [164, 198] width 14 height 9
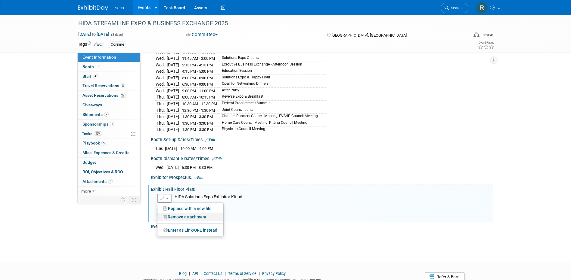
click at [186, 215] on link "Remove attachment" at bounding box center [190, 217] width 66 height 8
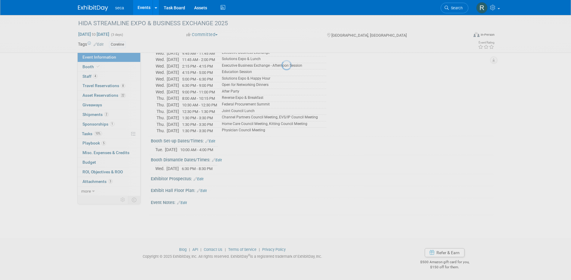
scroll to position [134, 0]
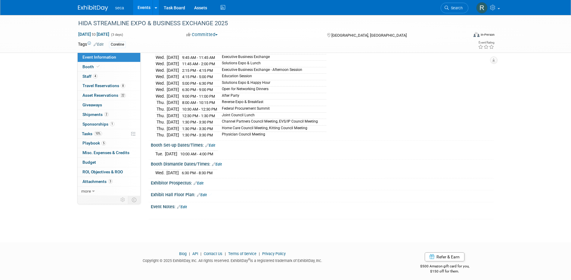
click at [203, 193] on link "Edit" at bounding box center [202, 195] width 10 height 4
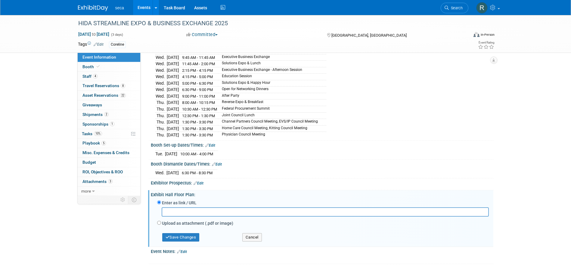
click at [182, 208] on input "text" at bounding box center [325, 212] width 327 height 9
paste input "[URL][DOMAIN_NAME].."
type input "[URL][DOMAIN_NAME].."
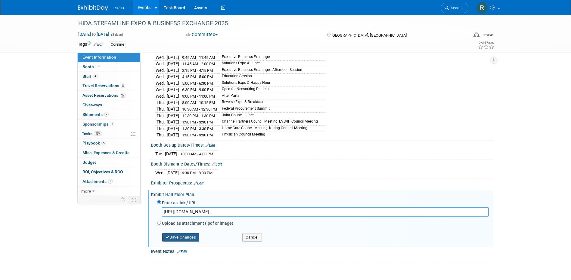
drag, startPoint x: 184, startPoint y: 234, endPoint x: 173, endPoint y: 233, distance: 11.5
click at [173, 233] on button "Save Changes" at bounding box center [180, 237] width 37 height 8
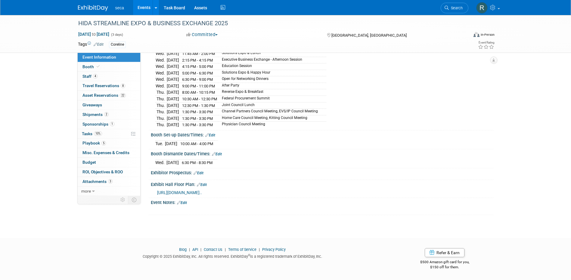
scroll to position [146, 0]
